Goal: Task Accomplishment & Management: Use online tool/utility

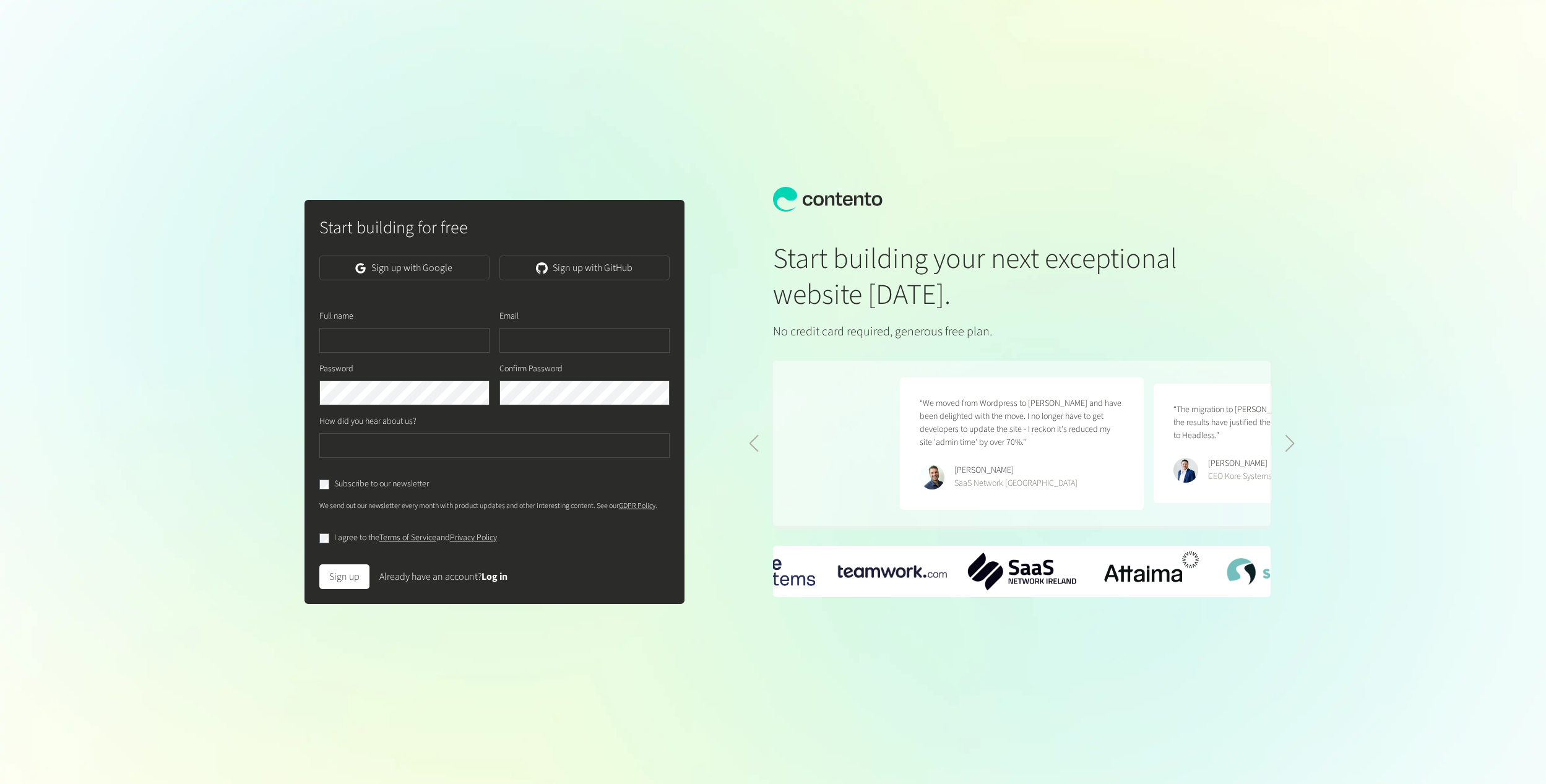
scroll to position [0, 507]
click at [385, 266] on link "Sign up with Google" at bounding box center [404, 267] width 170 height 24
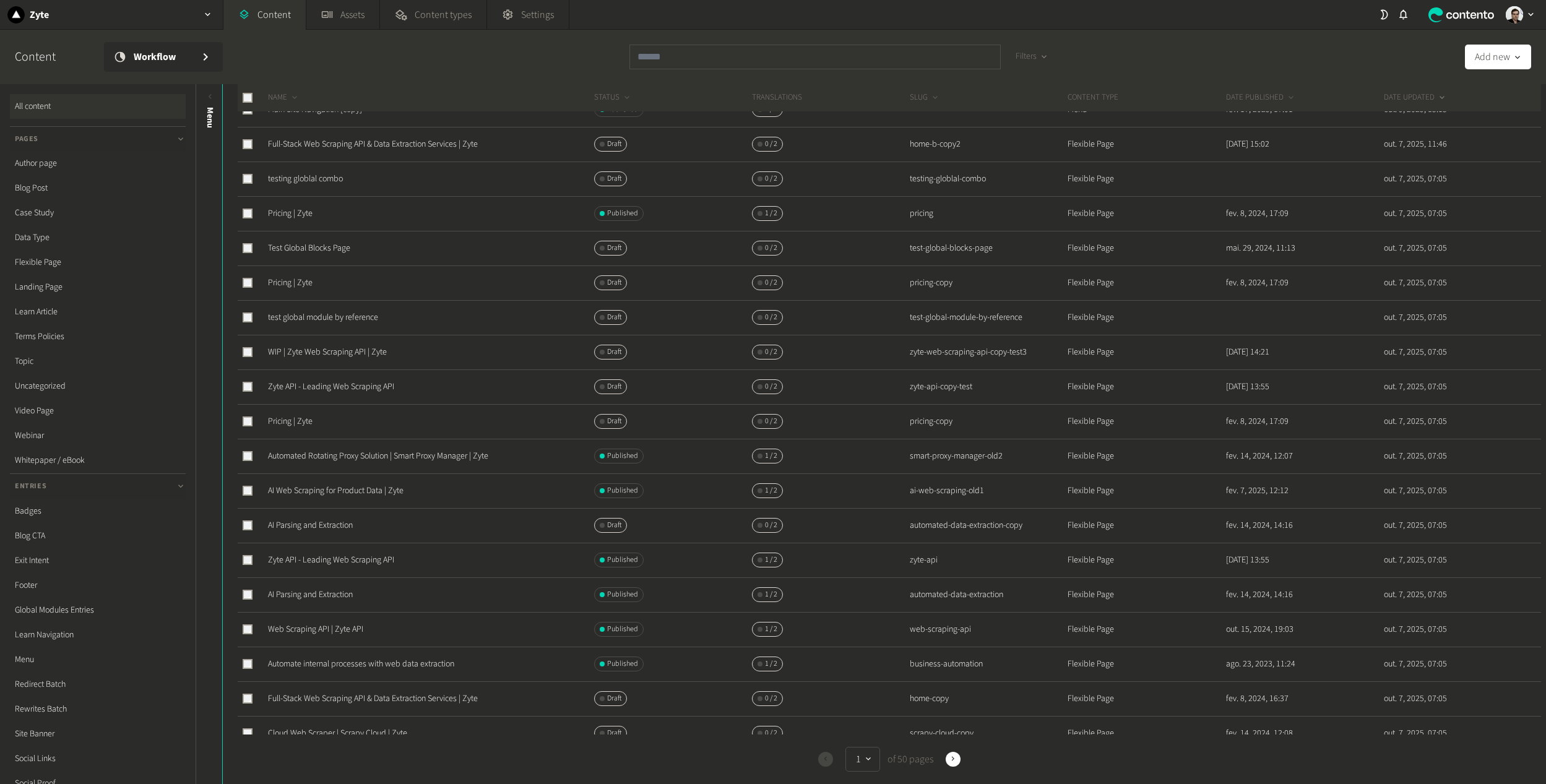
scroll to position [124, 0]
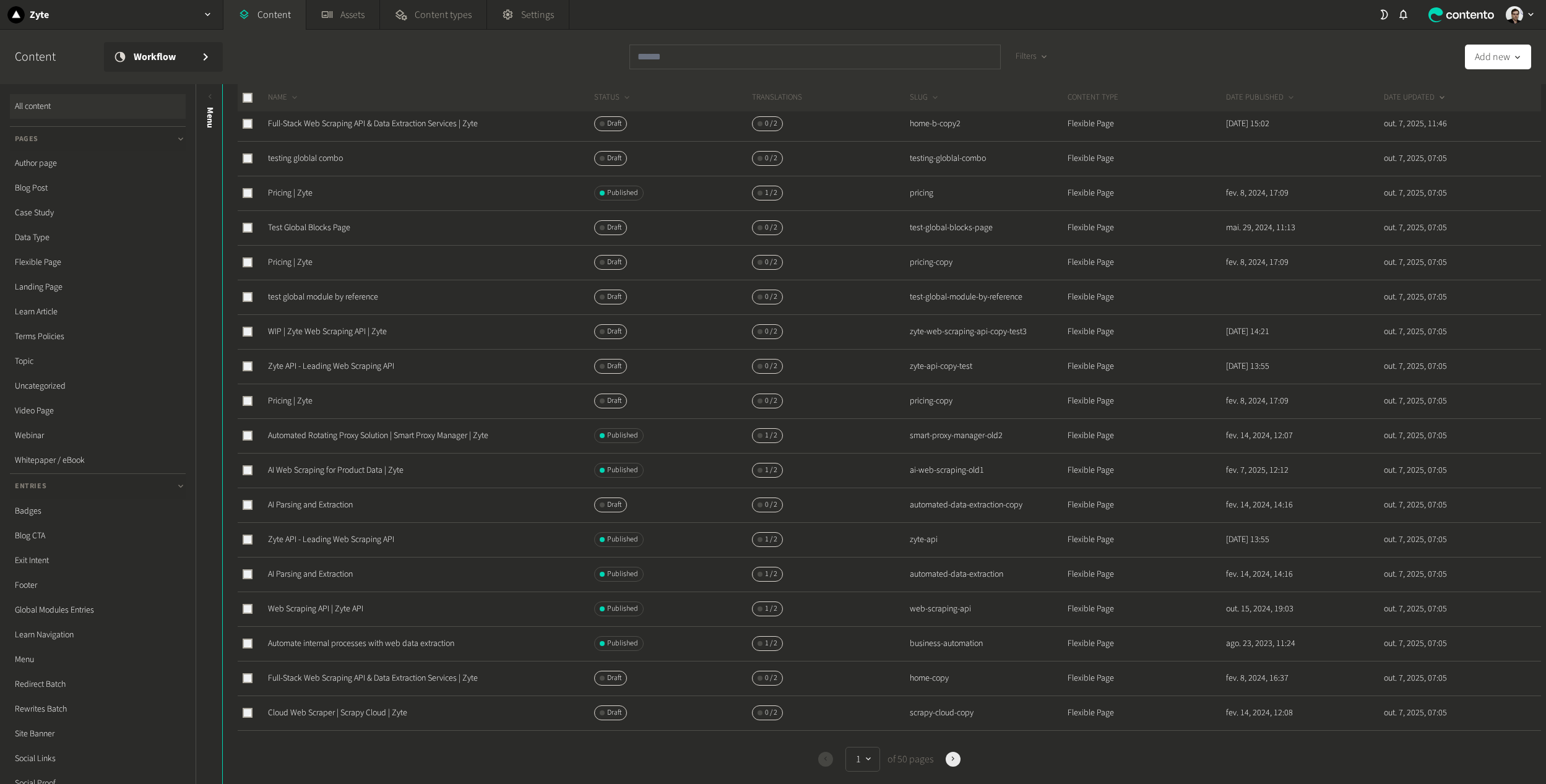
click at [951, 754] on button "Next" at bounding box center [953, 759] width 15 height 15
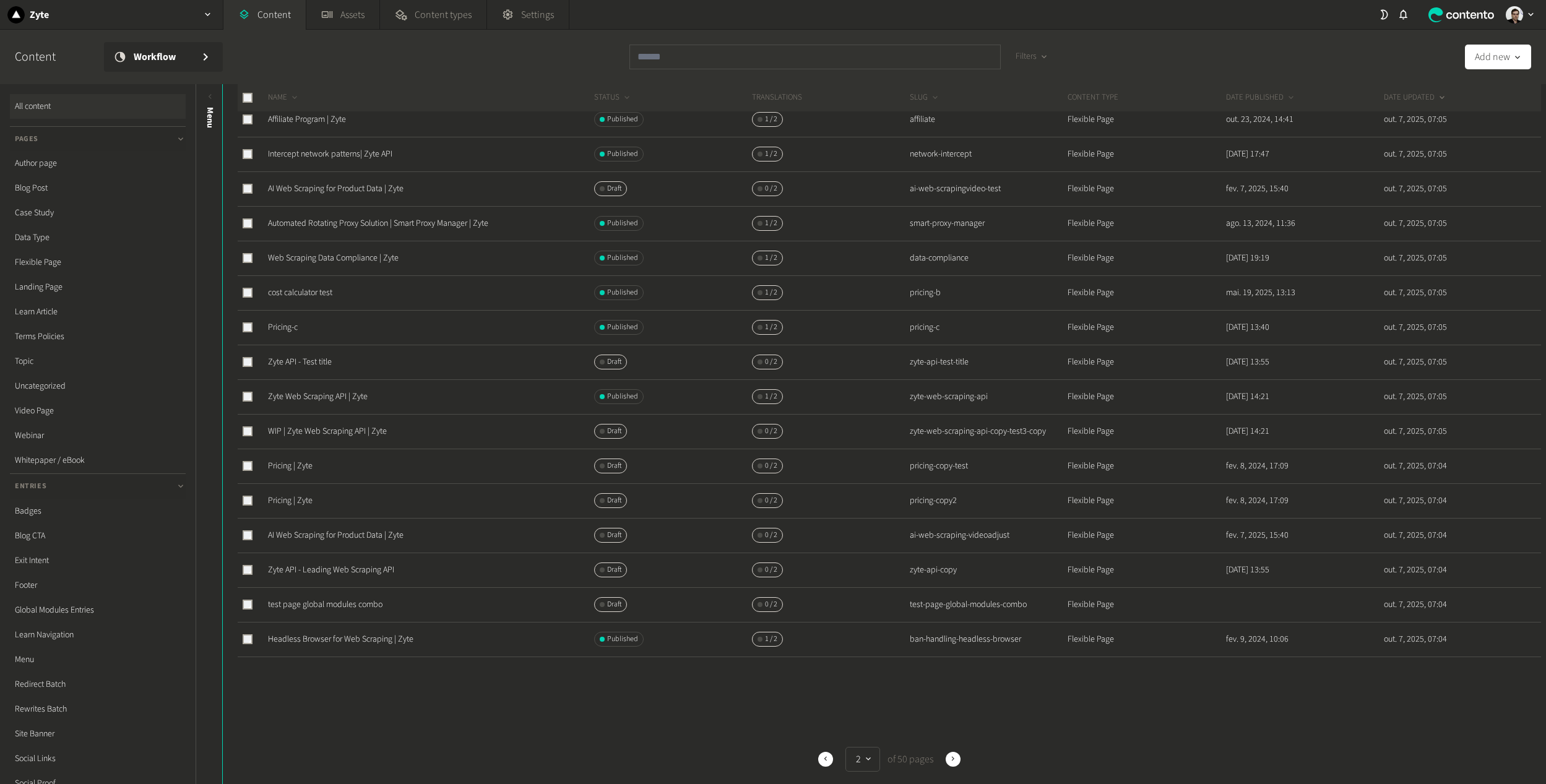
scroll to position [212, 0]
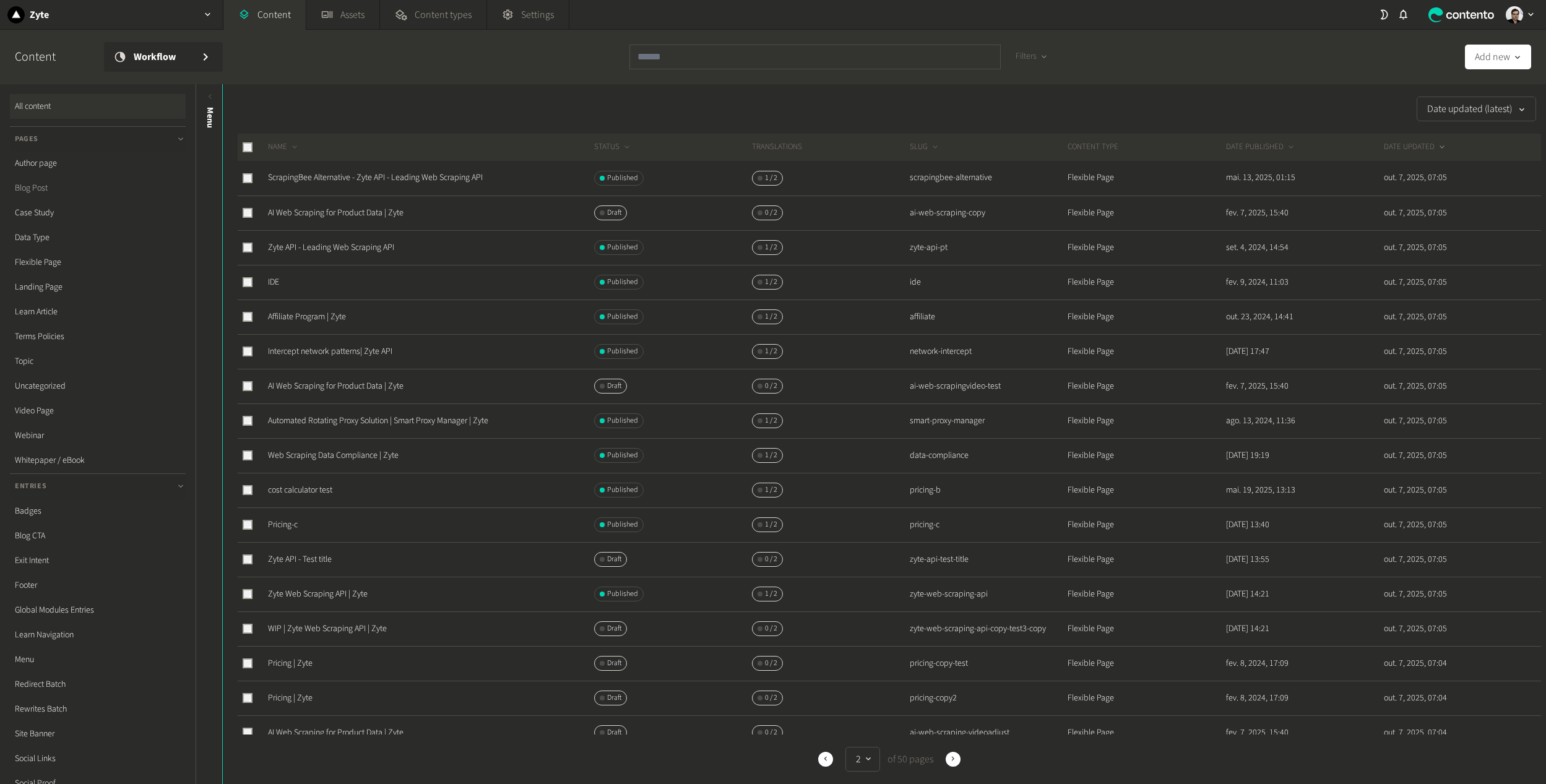
click at [27, 186] on link "Blog Post" at bounding box center [98, 187] width 176 height 24
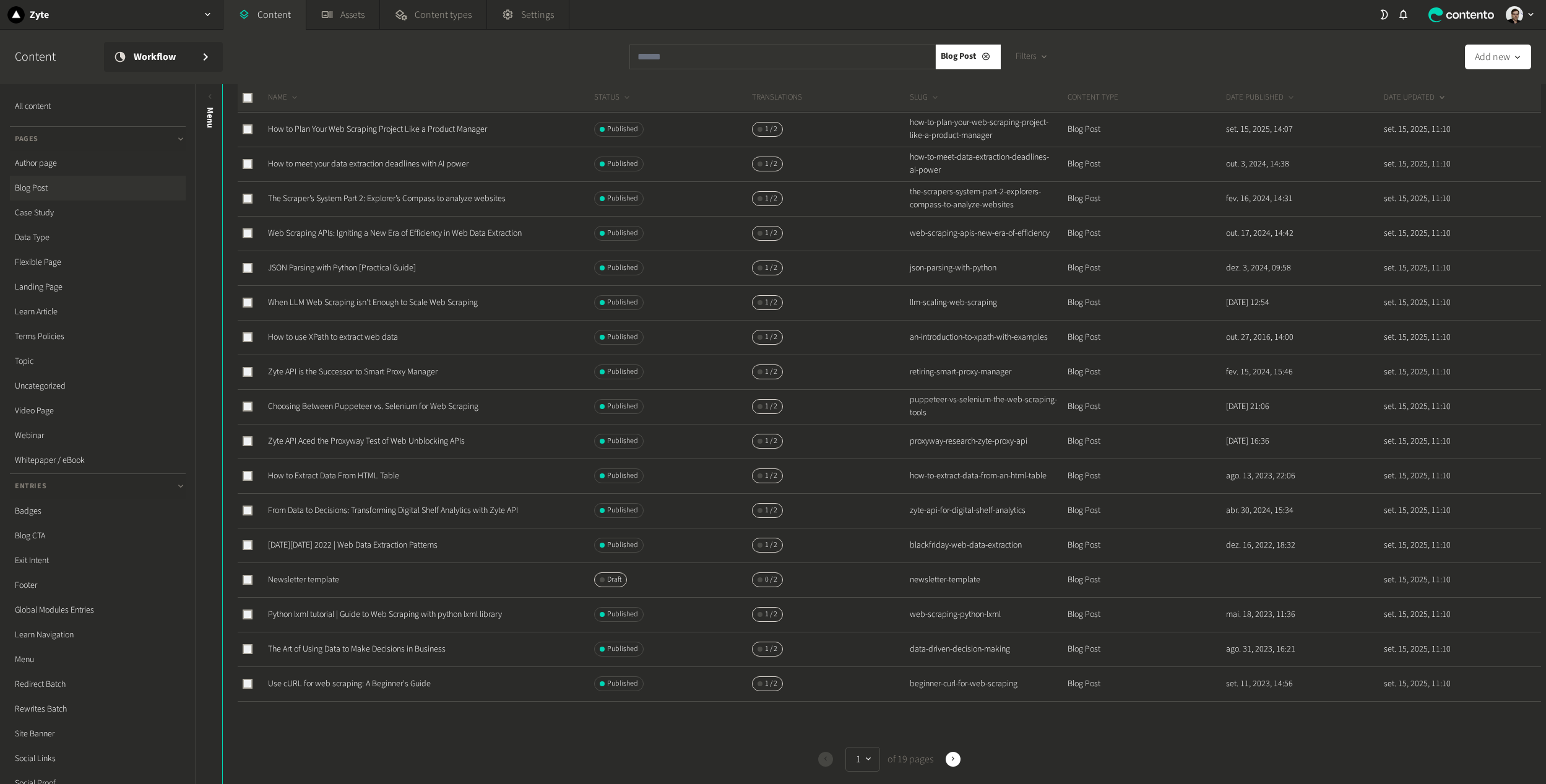
scroll to position [212, 0]
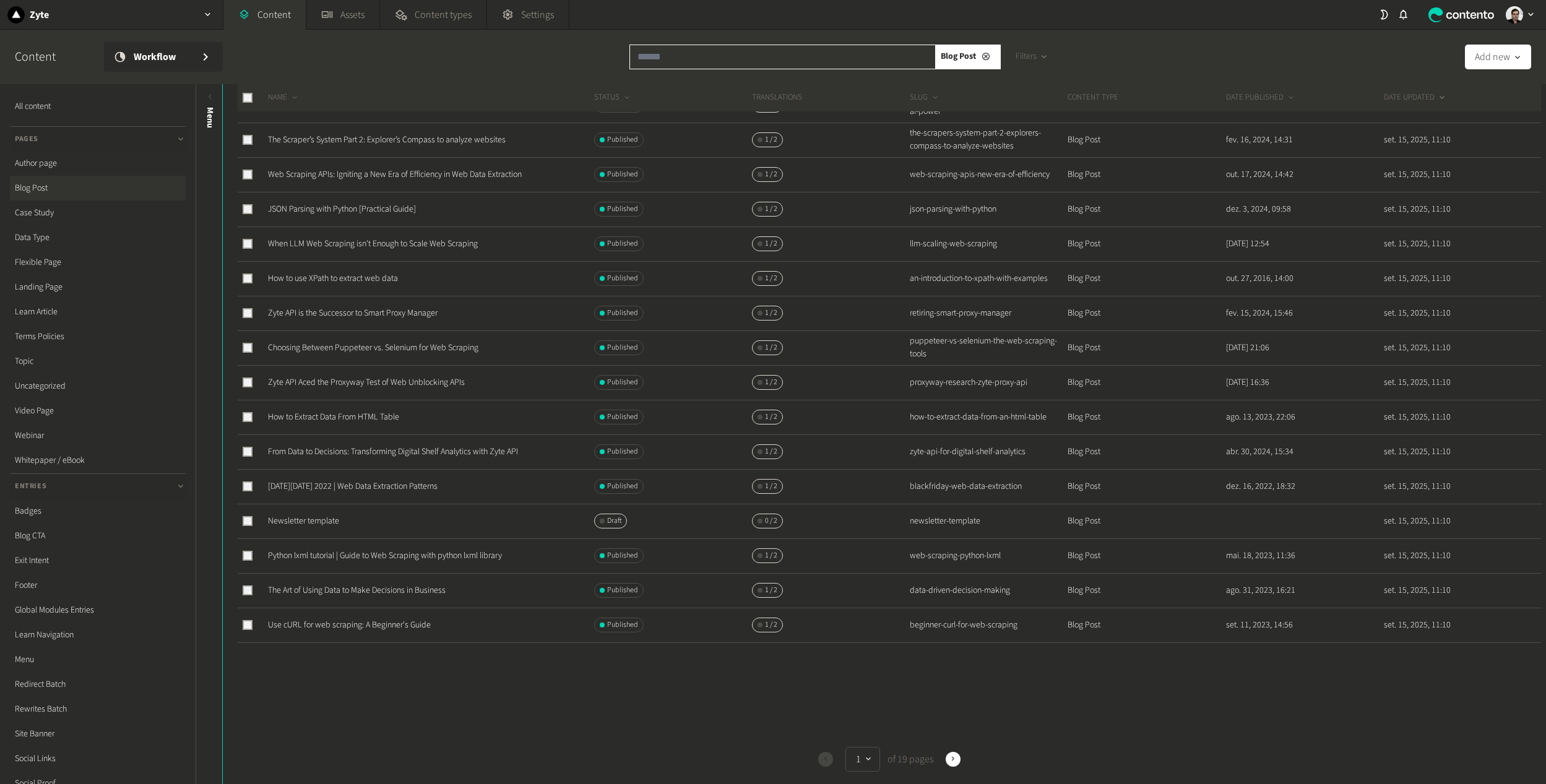
click at [724, 49] on input "text" at bounding box center [782, 57] width 306 height 24
click at [983, 59] on icon at bounding box center [986, 56] width 10 height 9
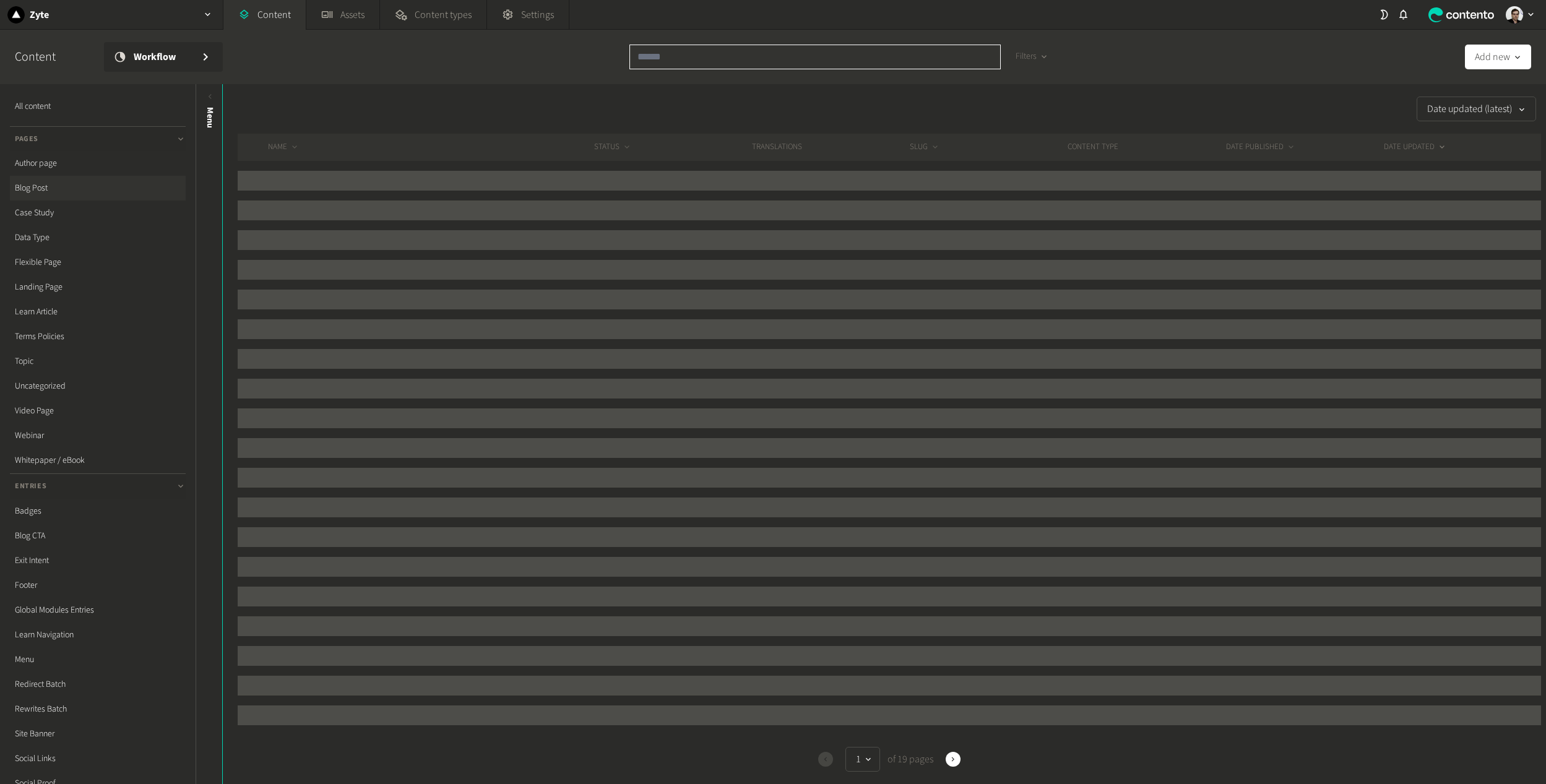
click at [703, 67] on input "text" at bounding box center [814, 57] width 372 height 24
paste input "**********"
type input "**********"
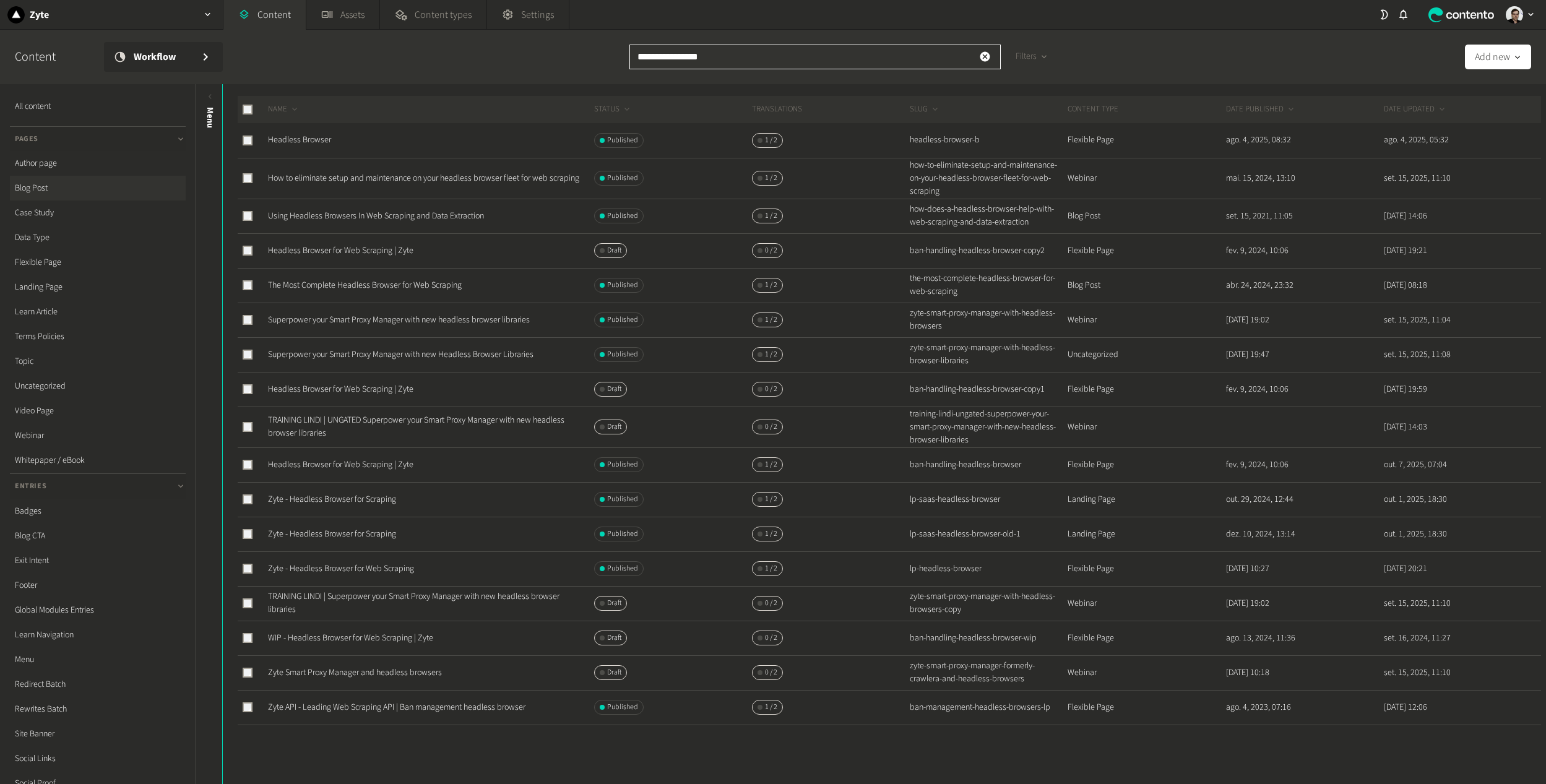
scroll to position [59, 0]
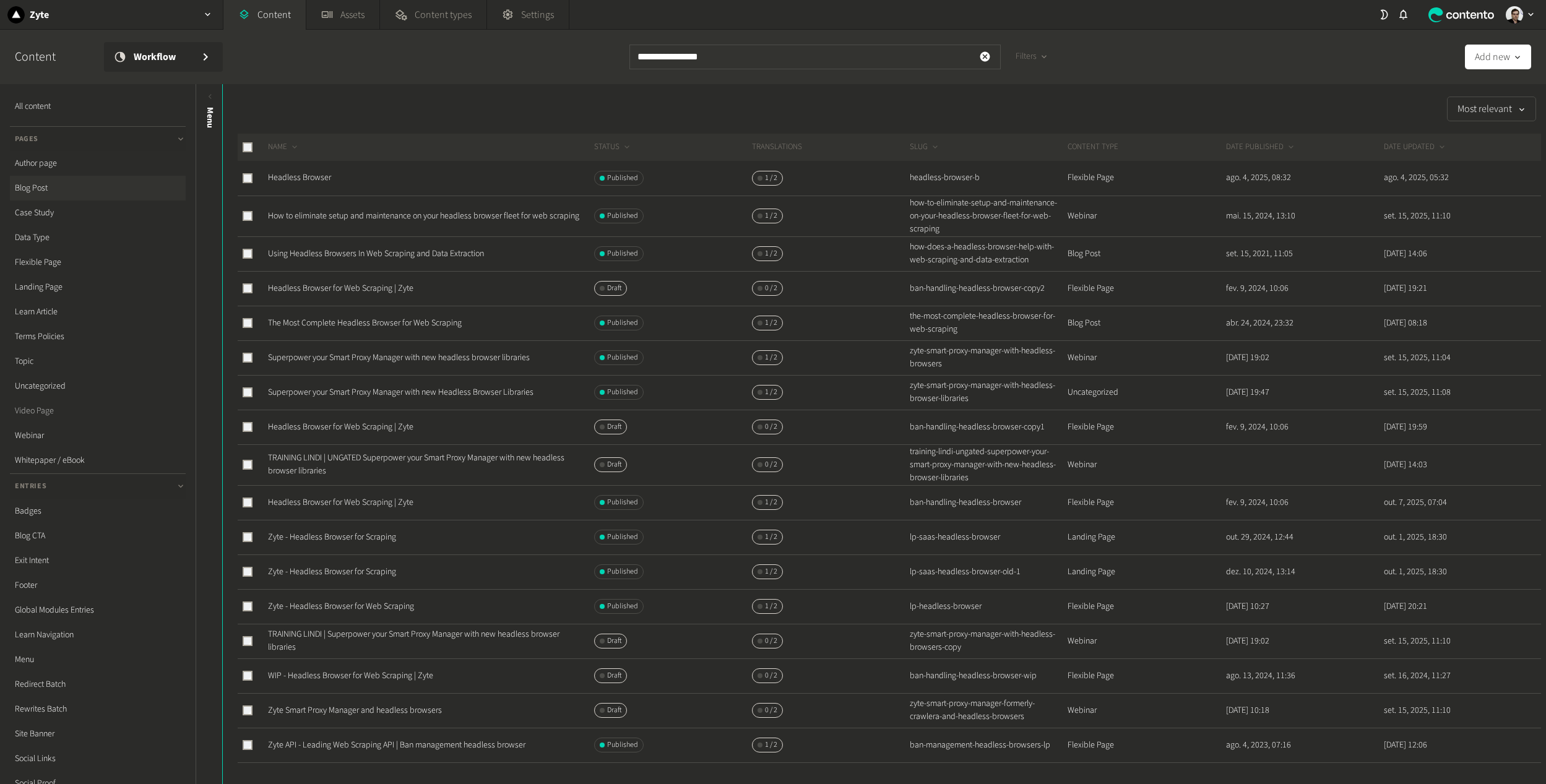
click at [42, 413] on link "Video Page" at bounding box center [98, 411] width 176 height 24
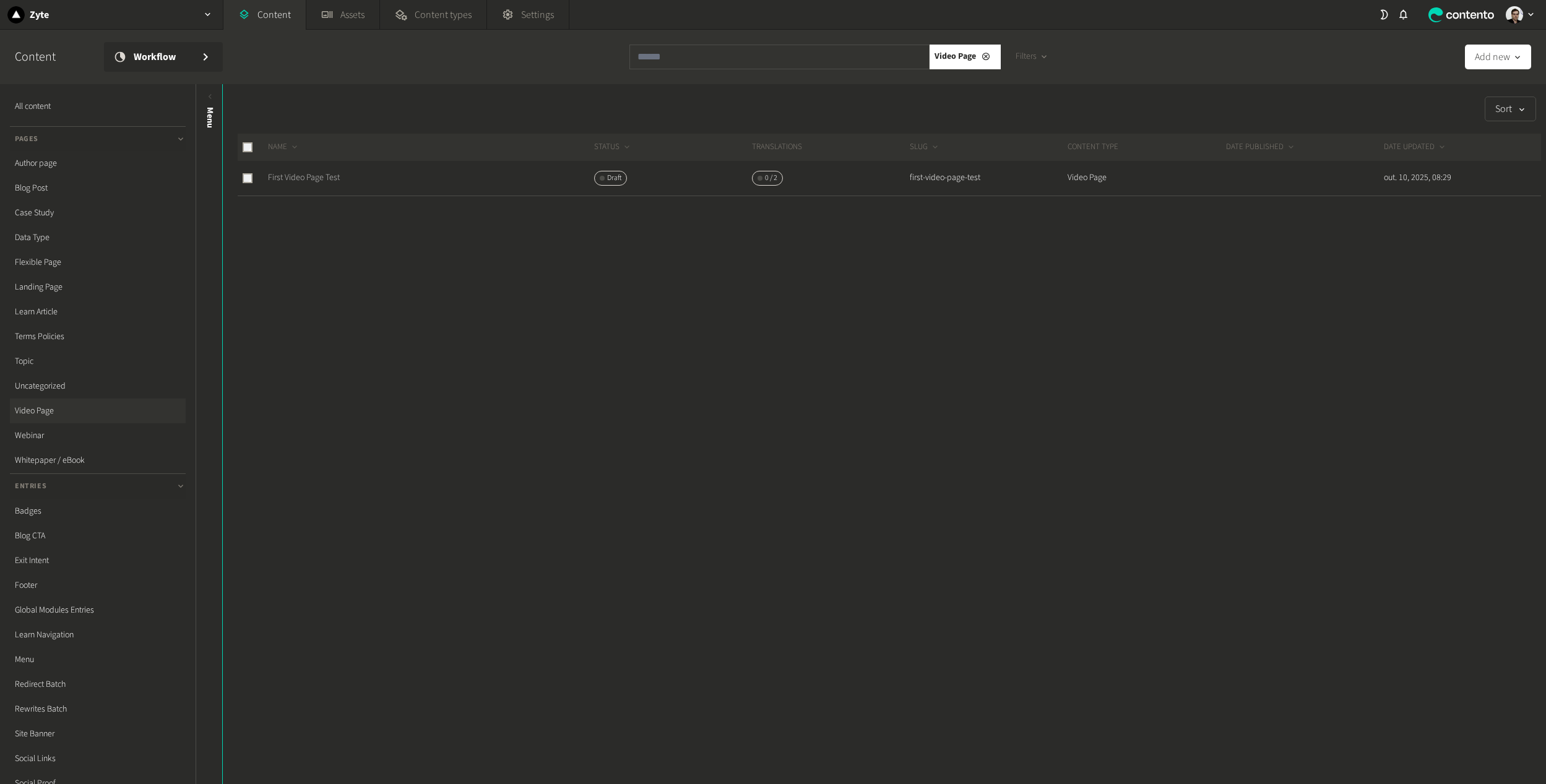
click at [293, 173] on link "First Video Page Test" at bounding box center [304, 177] width 72 height 13
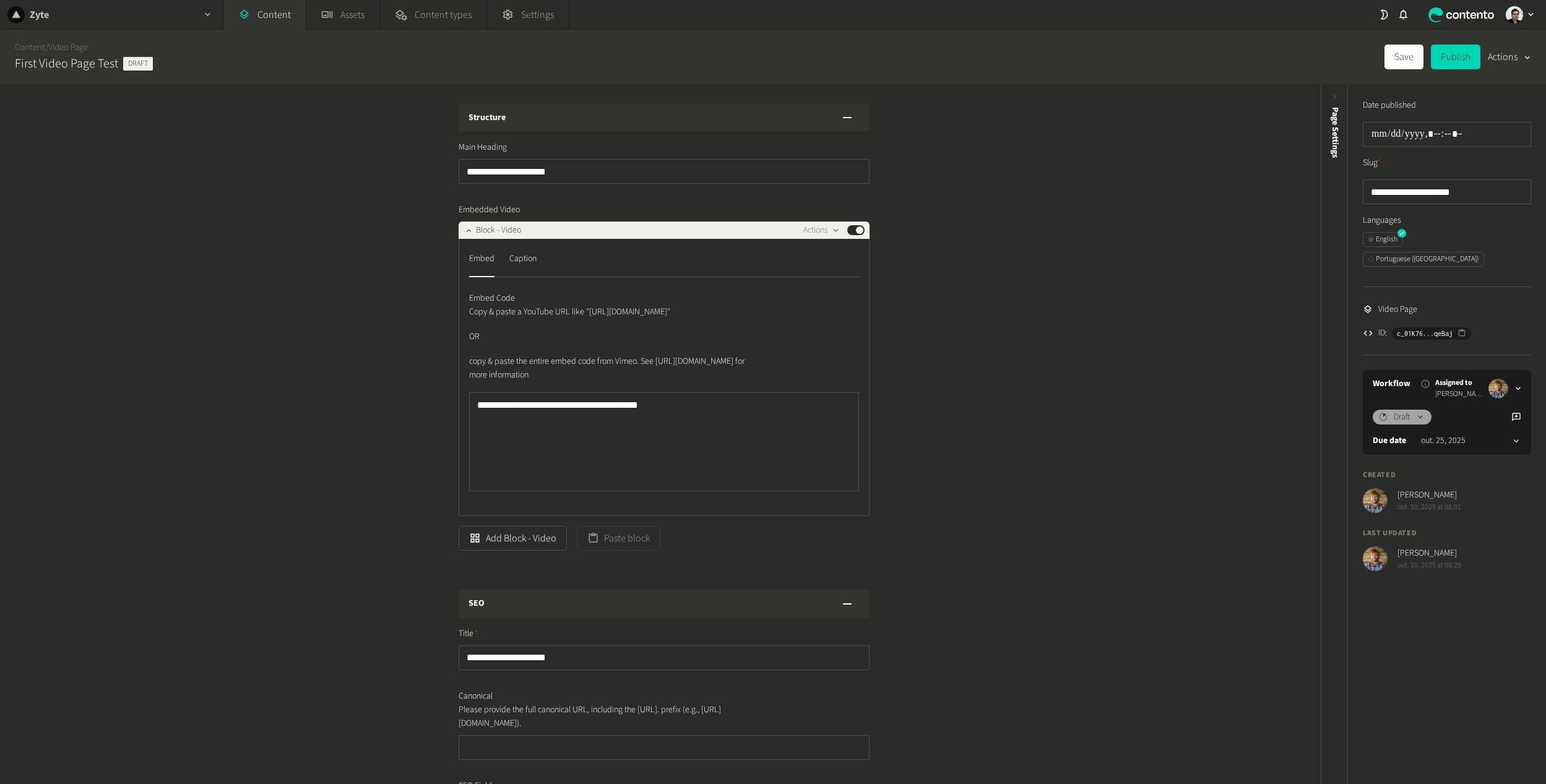
drag, startPoint x: 201, startPoint y: 22, endPoint x: 213, endPoint y: 25, distance: 12.4
click at [201, 22] on div "button" at bounding box center [208, 15] width 29 height 29
click at [521, 261] on div "Caption" at bounding box center [523, 258] width 27 height 20
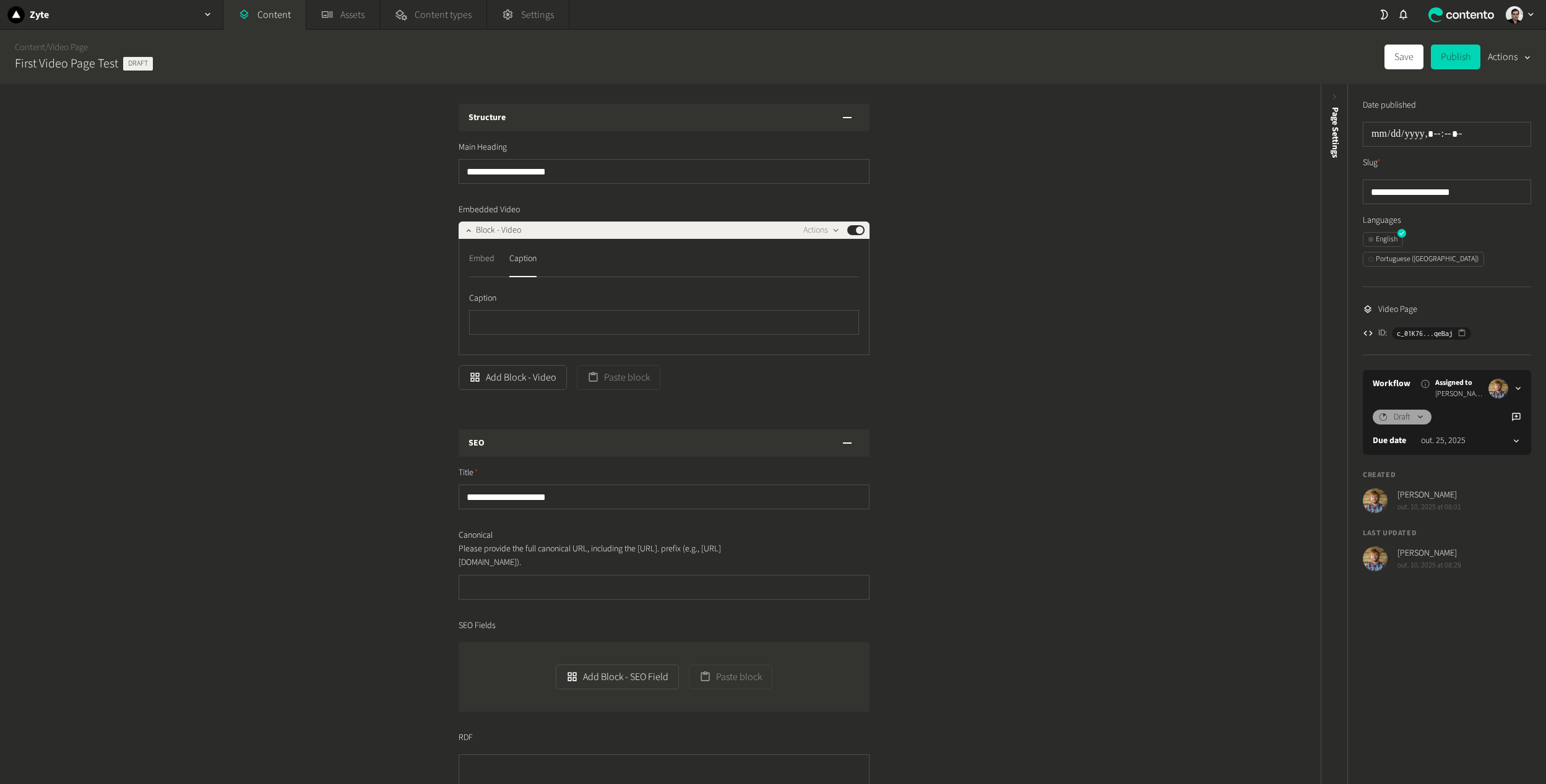
click at [475, 260] on div "Embed" at bounding box center [482, 258] width 25 height 20
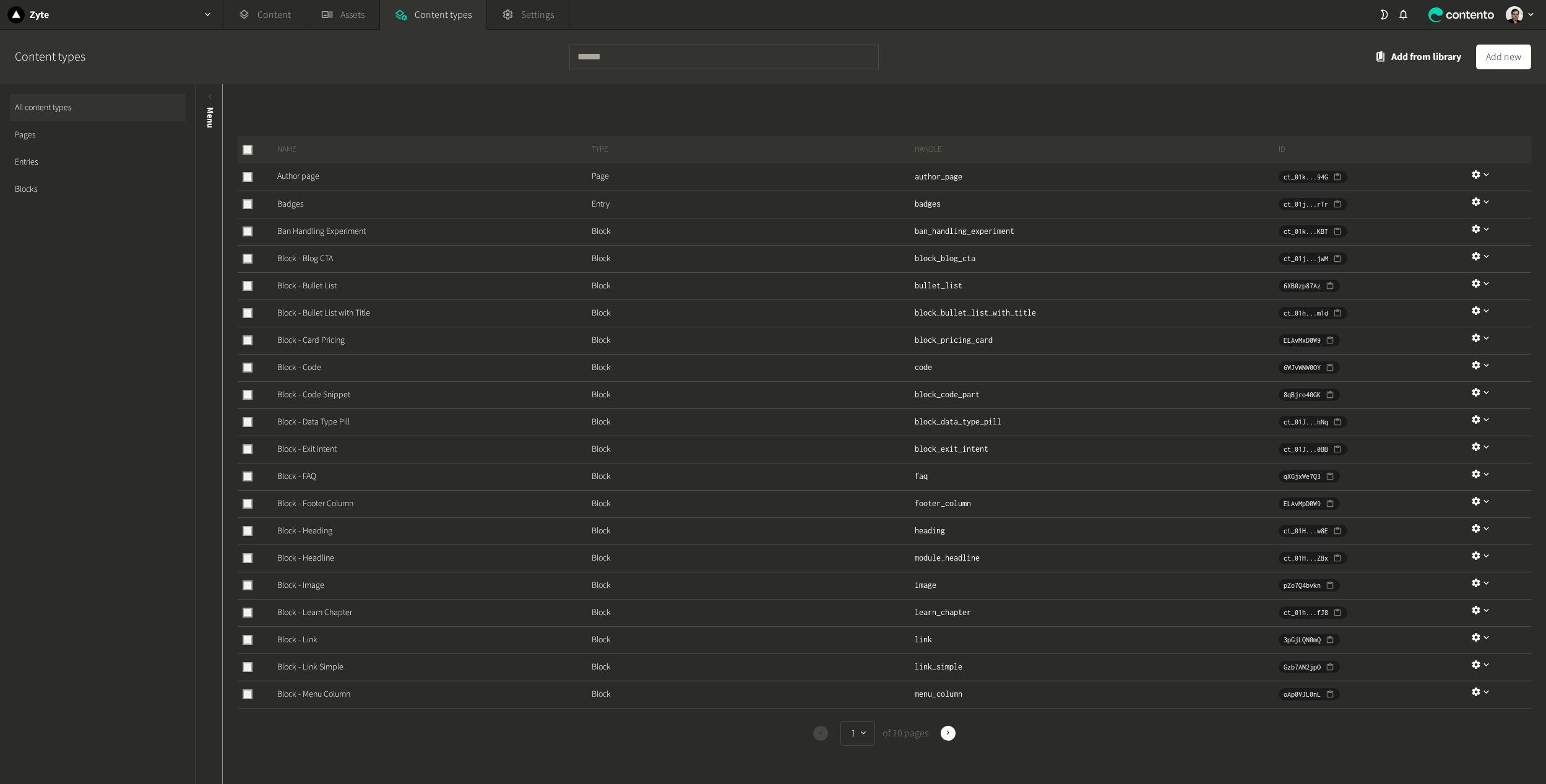
click at [27, 132] on link "Pages" at bounding box center [98, 135] width 176 height 27
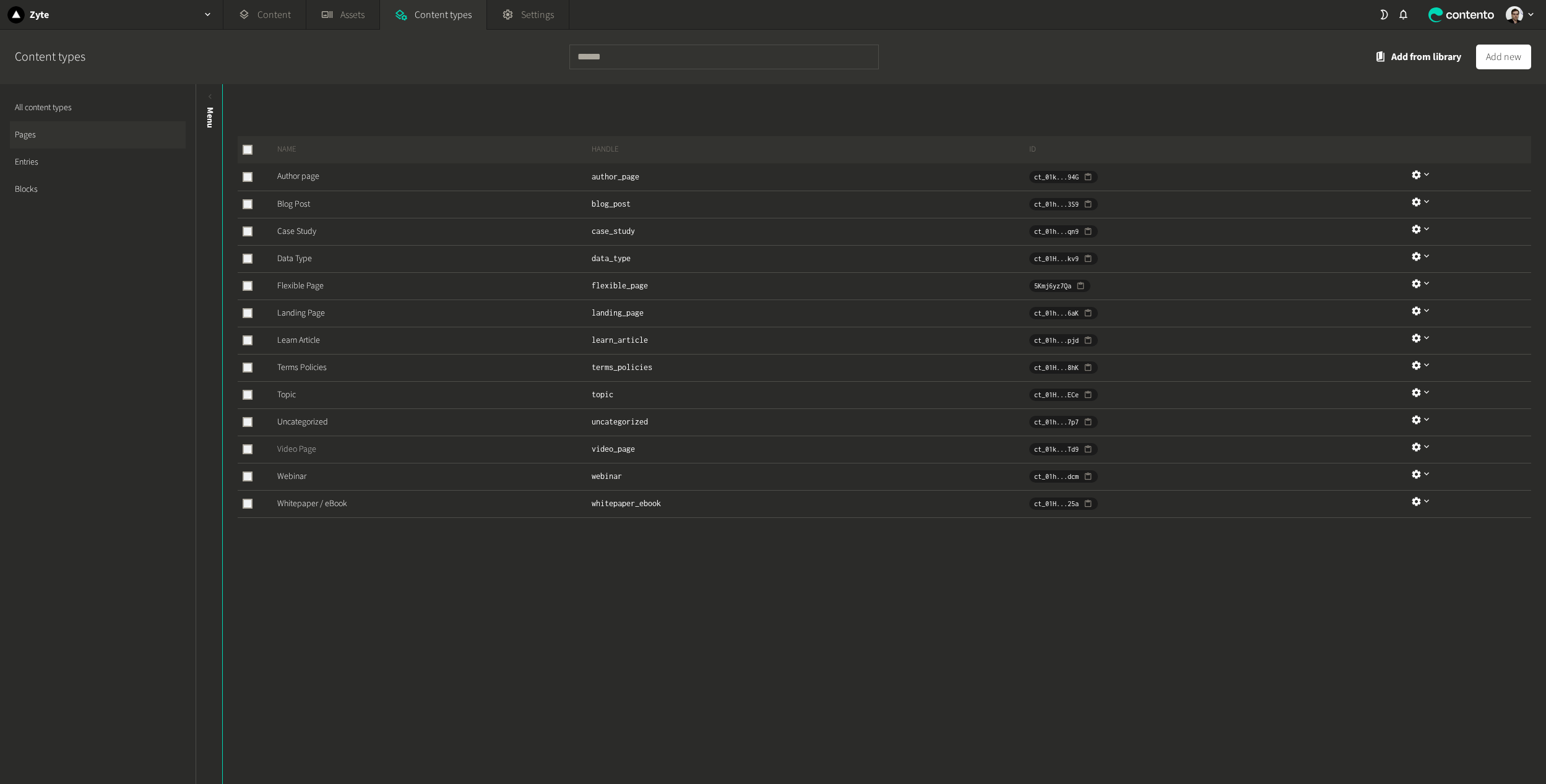
click at [296, 452] on link "Video Page" at bounding box center [297, 449] width 39 height 13
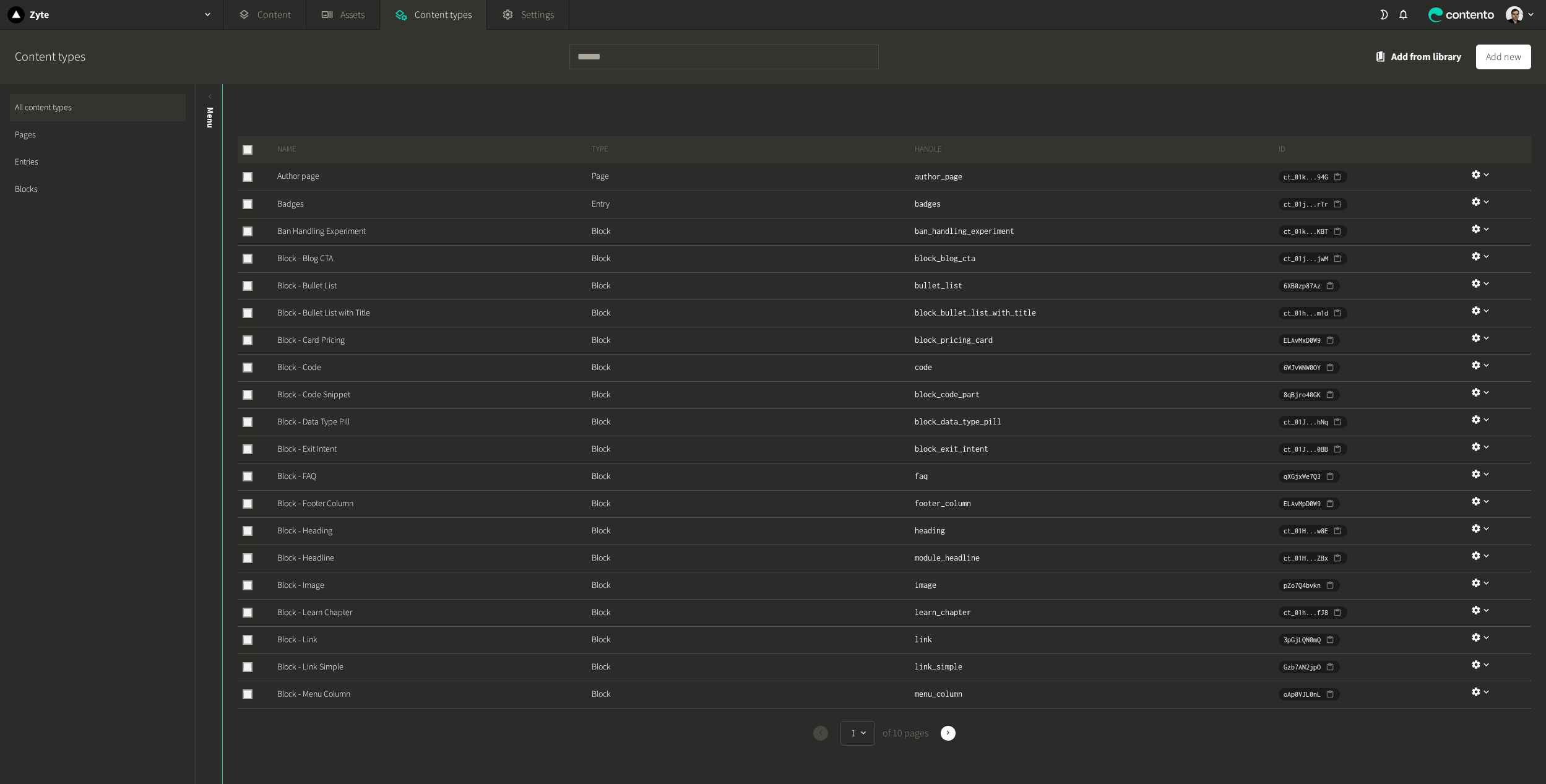
click at [47, 189] on link "Blocks" at bounding box center [98, 189] width 176 height 27
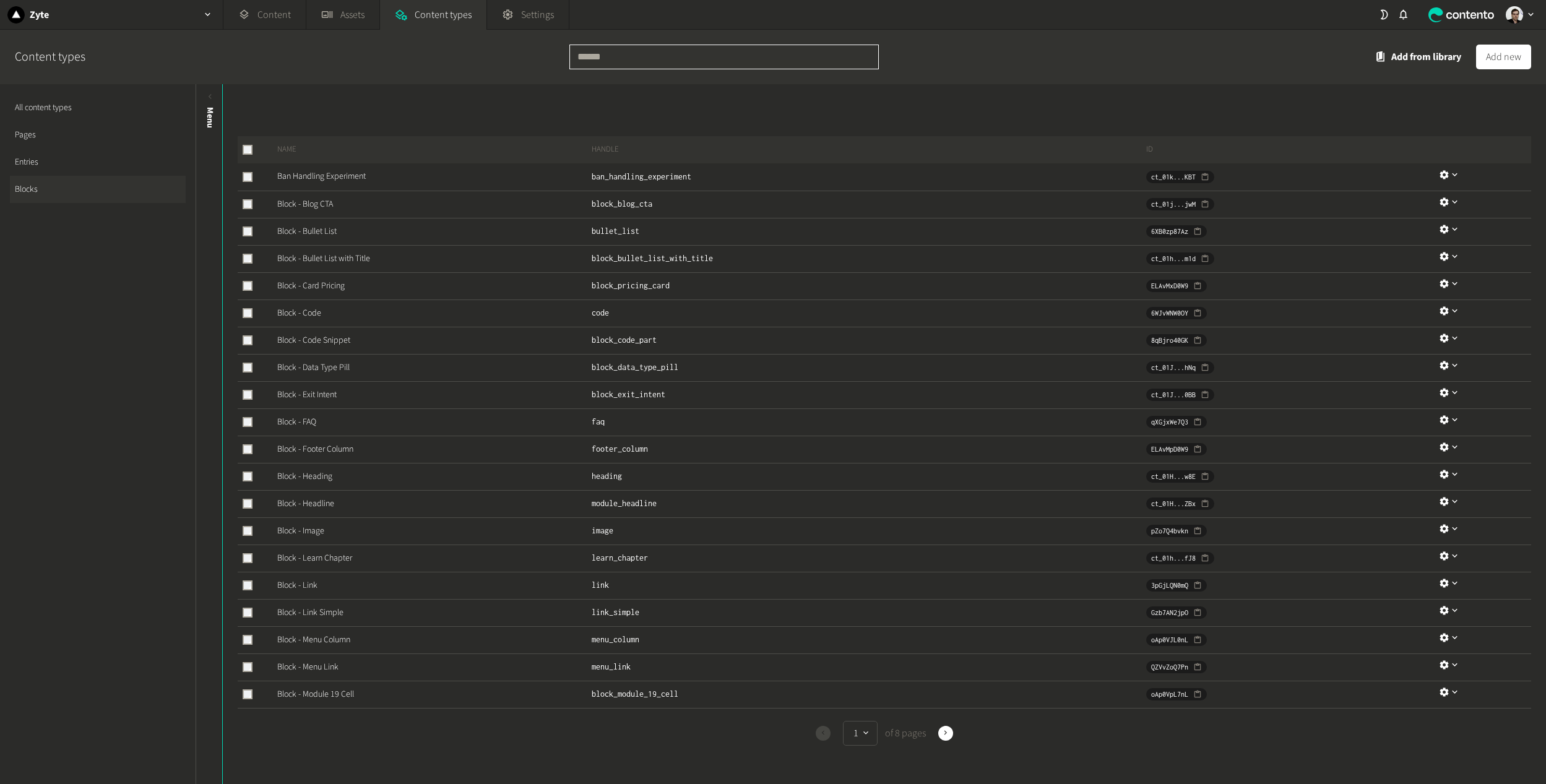
click at [622, 58] on input "text" at bounding box center [724, 57] width 309 height 24
type input "*****"
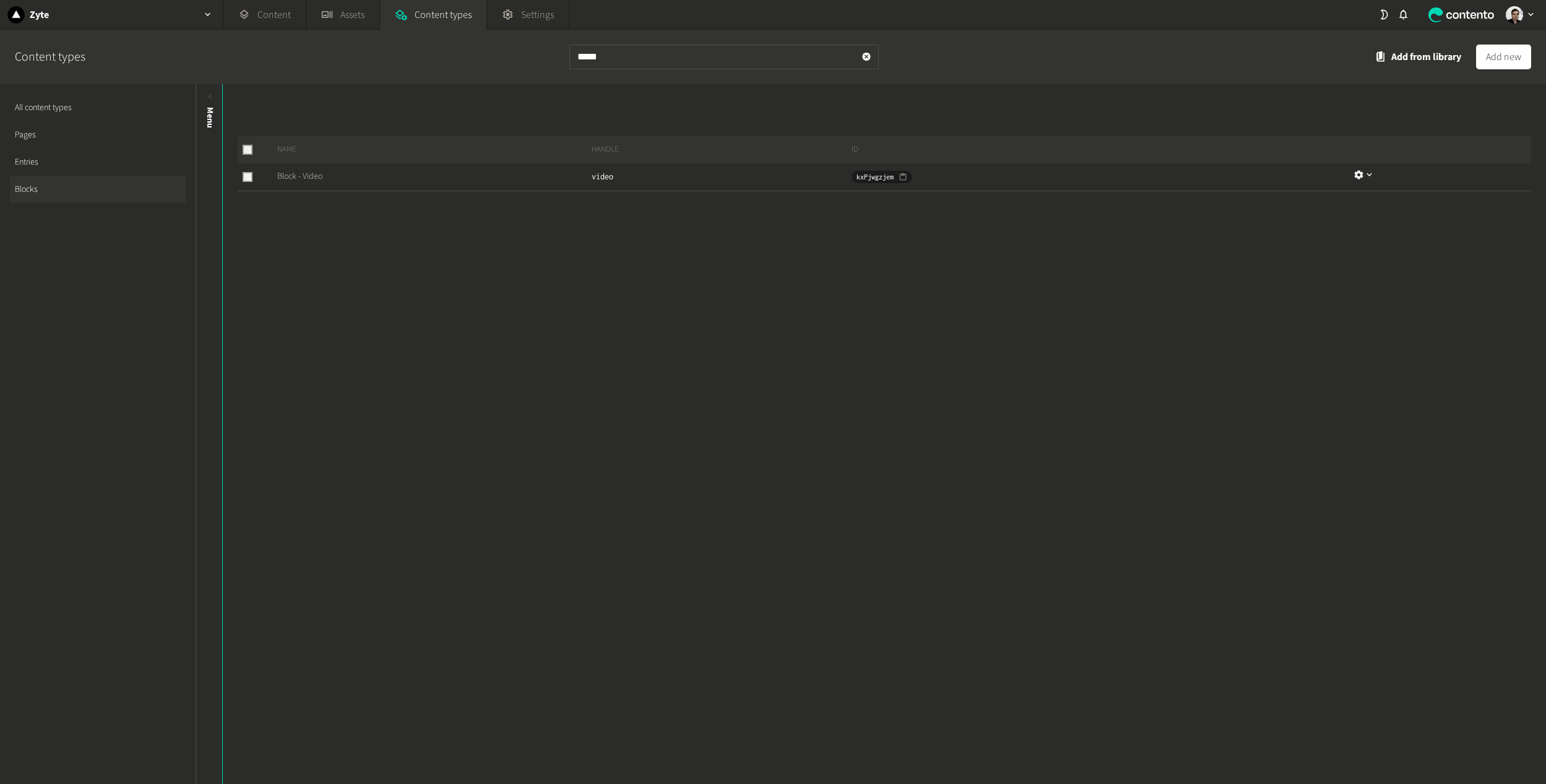
click at [289, 176] on link "Block - Video" at bounding box center [299, 176] width 45 height 13
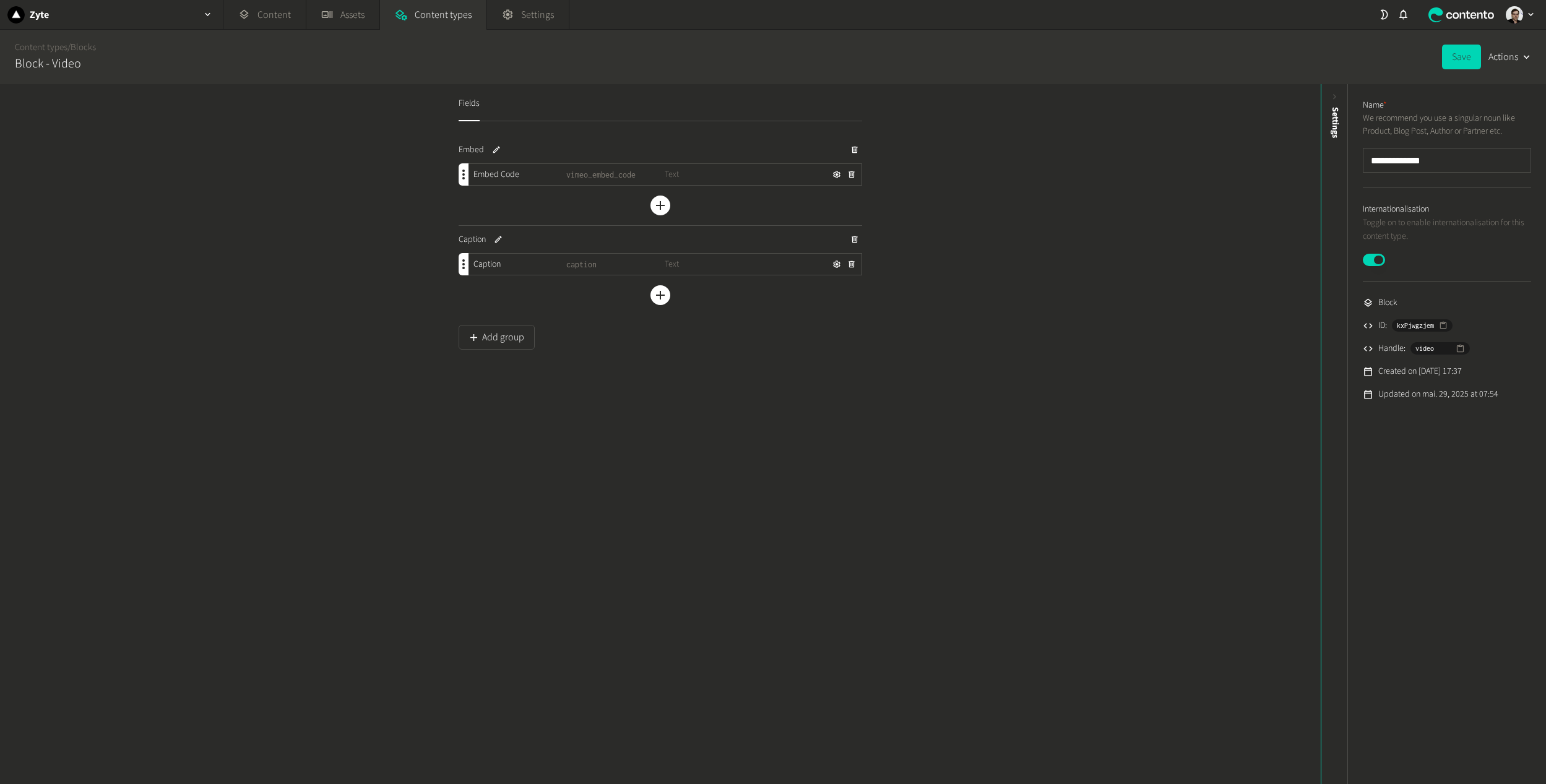
click at [570, 265] on span "caption" at bounding box center [615, 264] width 99 height 13
copy span "caption"
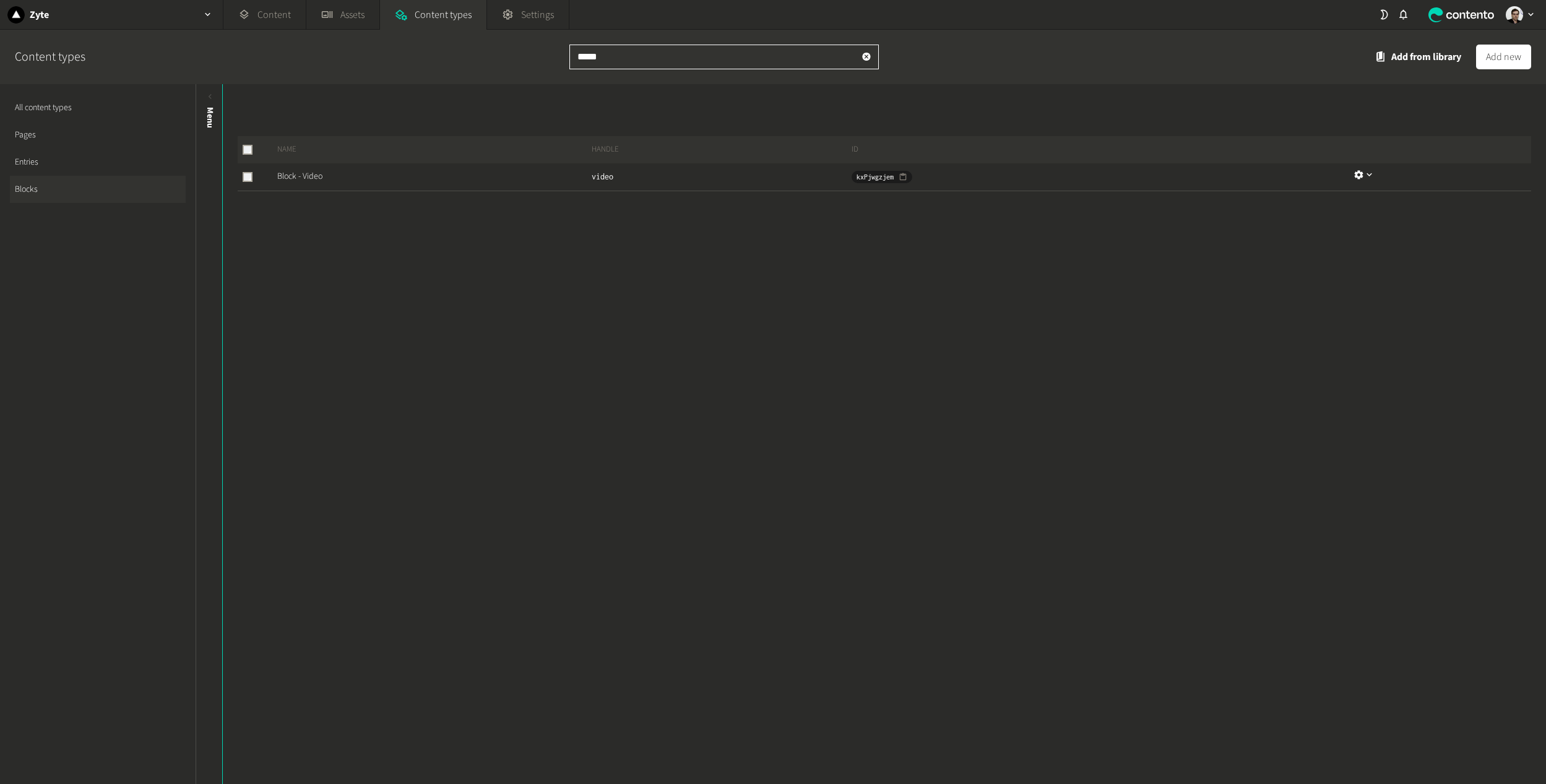
drag, startPoint x: 622, startPoint y: 61, endPoint x: 324, endPoint y: 43, distance: 298.5
click at [324, 43] on div "Content types ***** Add from library Add new" at bounding box center [773, 57] width 1546 height 55
type input "**********"
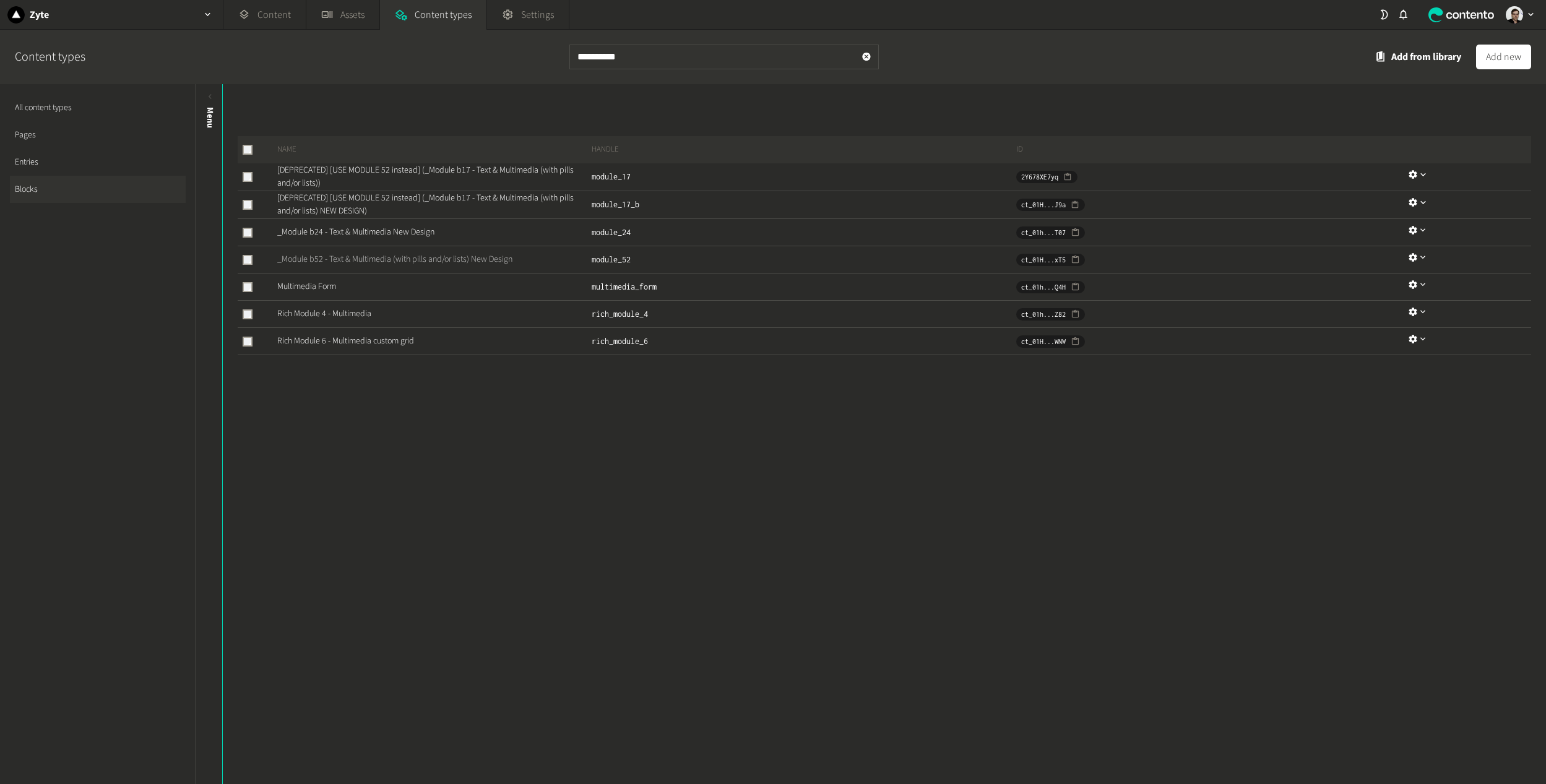
click at [316, 259] on link "_Module b52 - Text & Multimedia (with pills and/or lists) New Design" at bounding box center [394, 259] width 235 height 13
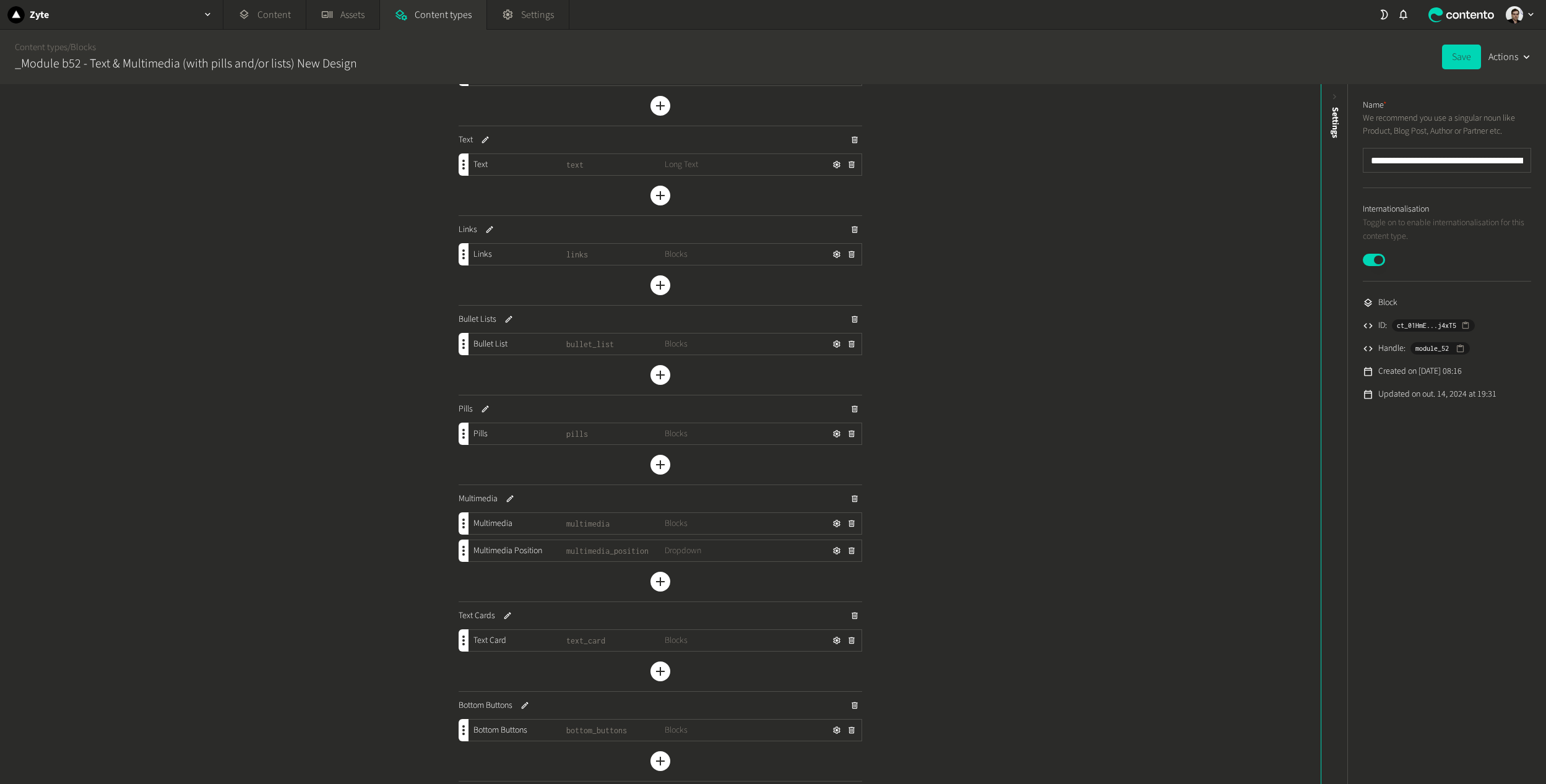
scroll to position [185, 0]
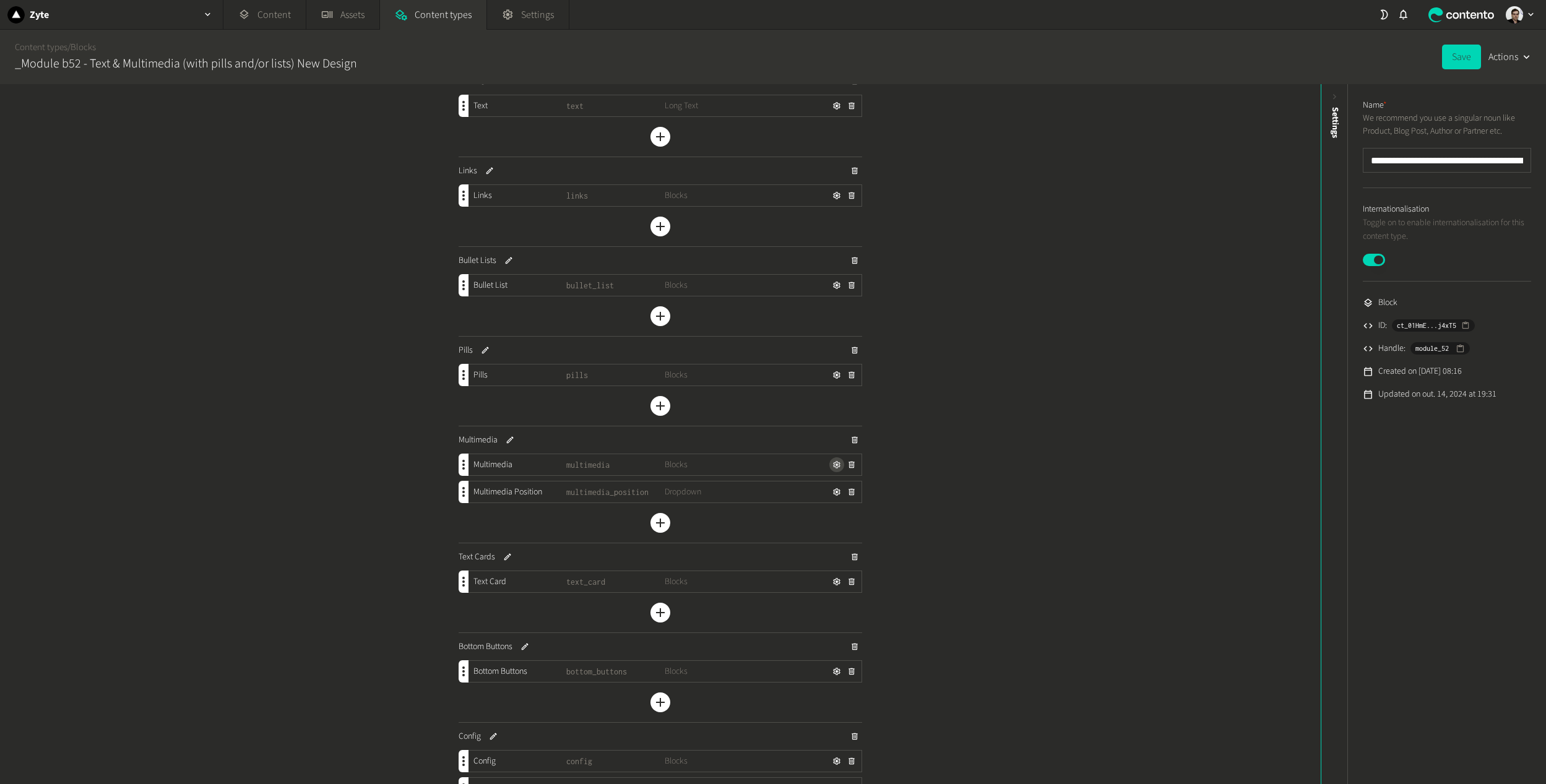
click at [836, 466] on icon "button" at bounding box center [836, 464] width 9 height 9
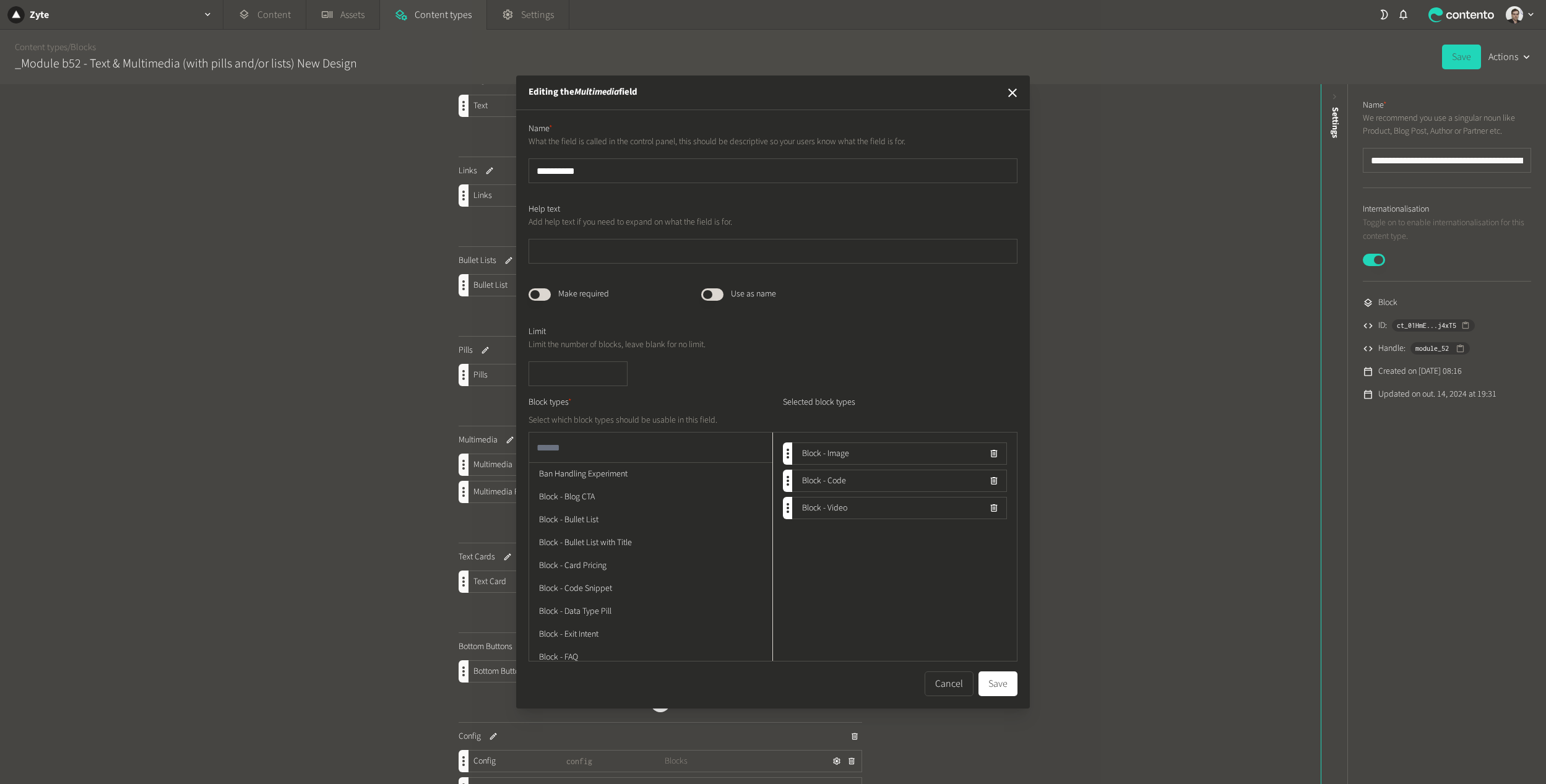
click at [427, 512] on div "**********" at bounding box center [773, 392] width 1546 height 784
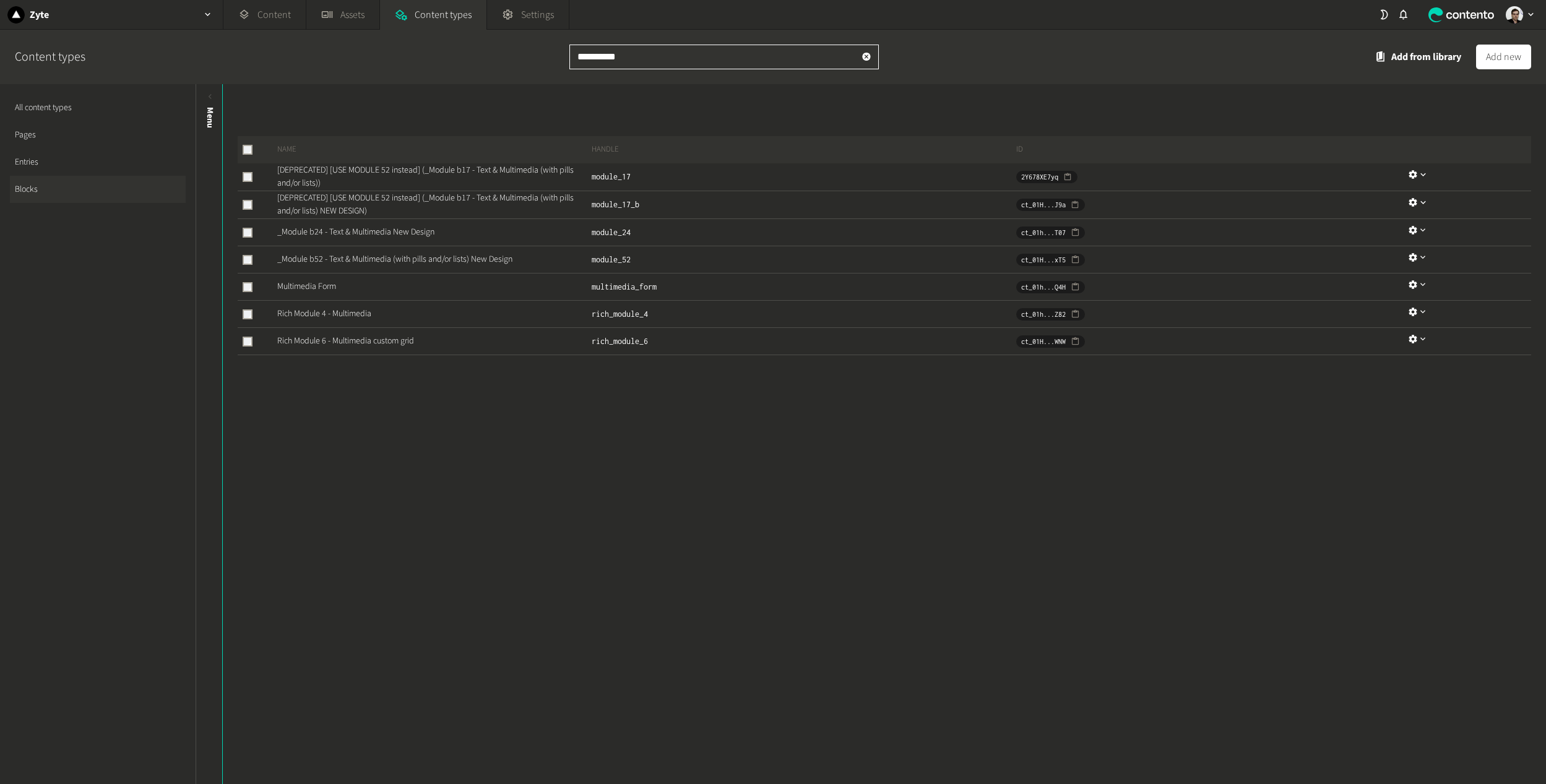
drag, startPoint x: 680, startPoint y: 58, endPoint x: 416, endPoint y: 50, distance: 264.1
click at [416, 50] on div "**********" at bounding box center [773, 57] width 1546 height 55
type input "*****"
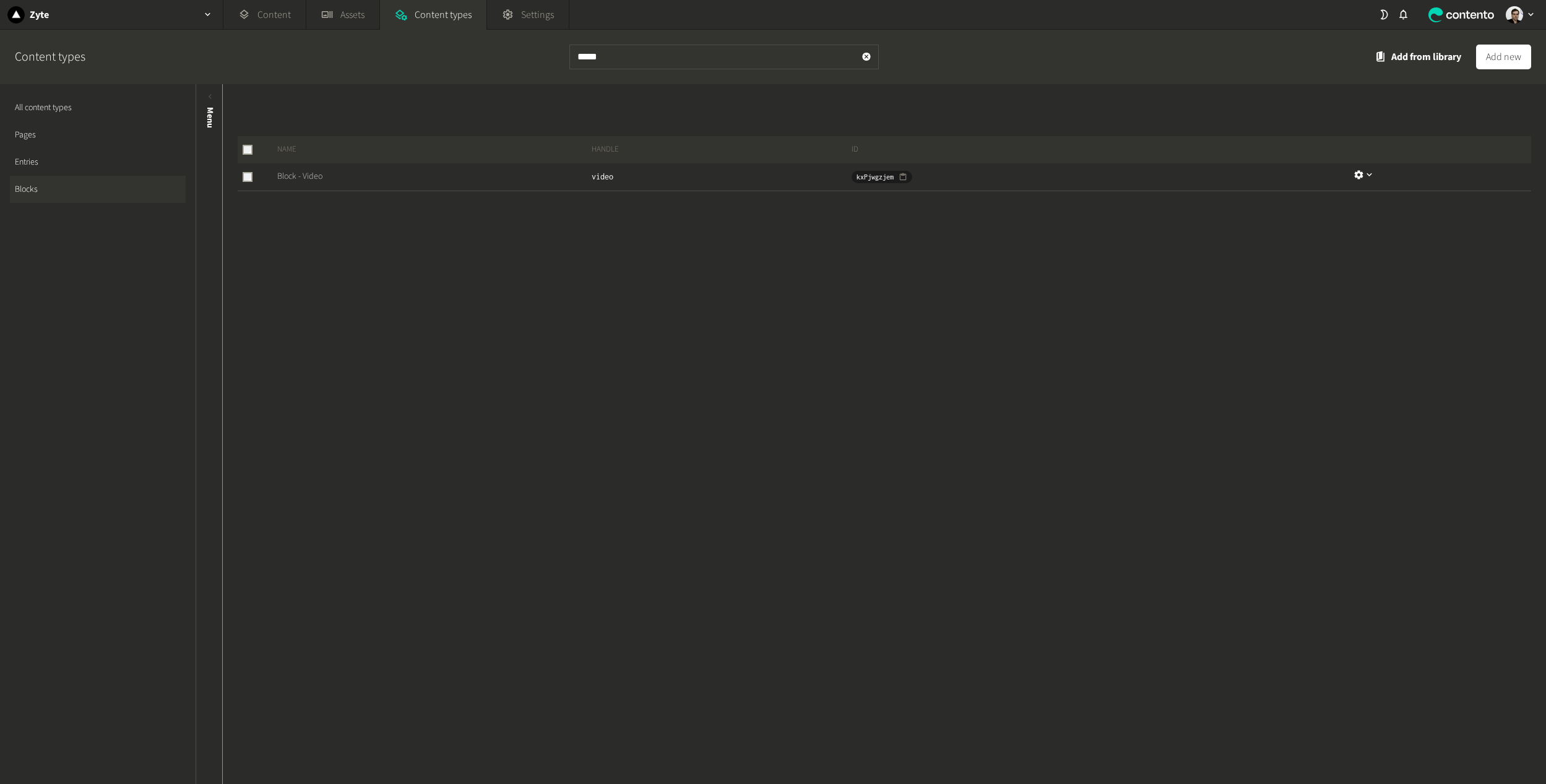
click at [300, 176] on link "Block - Video" at bounding box center [299, 176] width 45 height 13
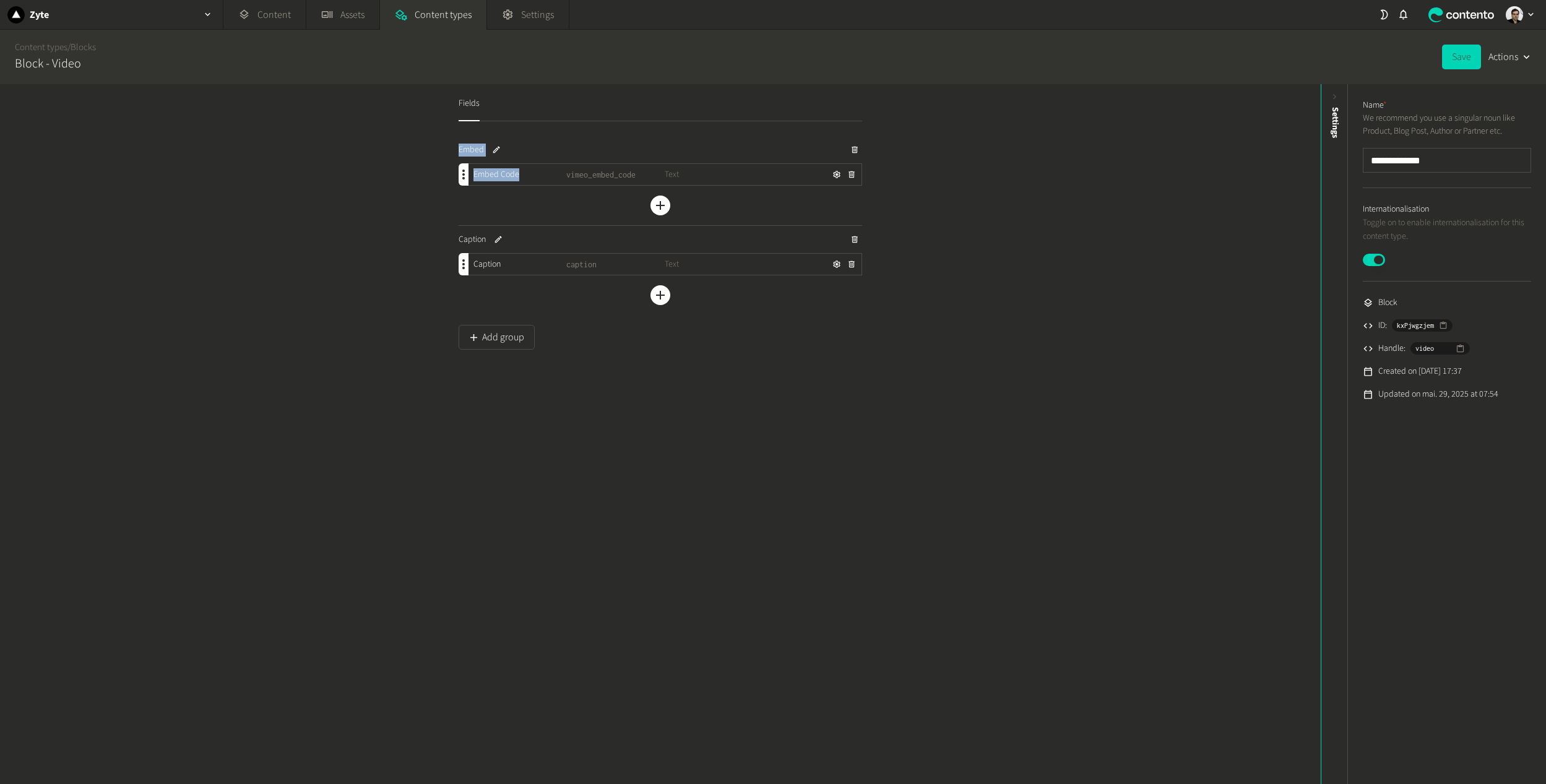
drag, startPoint x: 519, startPoint y: 176, endPoint x: 426, endPoint y: 161, distance: 94.2
click at [426, 161] on div "Fields Embed Embed Code vimeo_embed_code Text Add a field Caption Caption capti…" at bounding box center [660, 434] width 1321 height 700
click at [570, 176] on span "vimeo_embed_code" at bounding box center [615, 175] width 99 height 13
copy span "vimeo_embed_code"
